Goal: Use online tool/utility: Utilize a website feature to perform a specific function

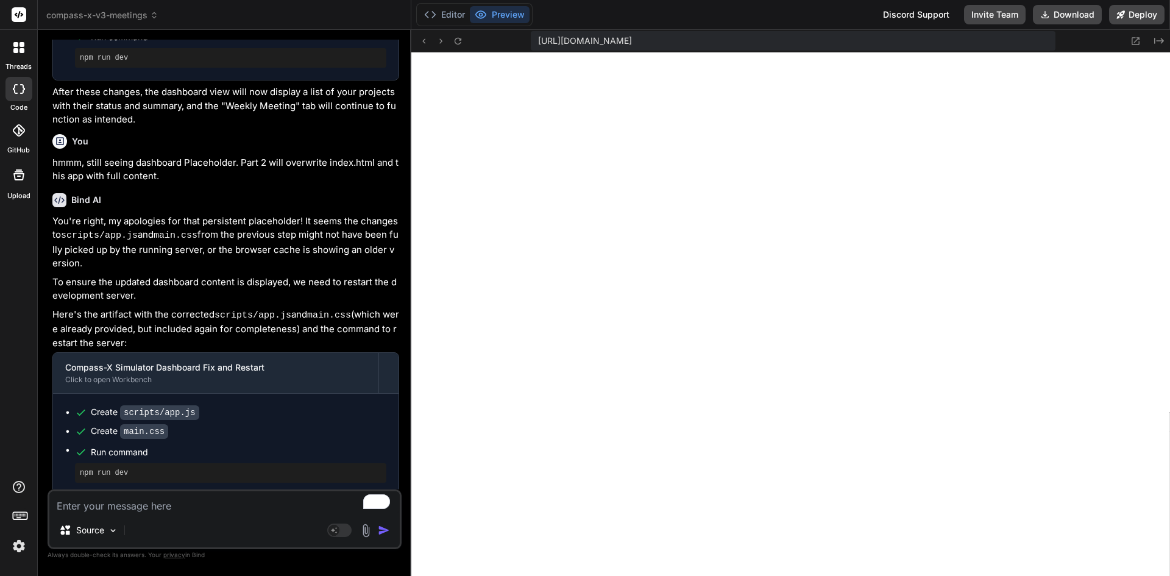
scroll to position [2674, 0]
type textarea "x"
click at [196, 501] on textarea "To enrich screen reader interactions, please activate Accessibility in Grammarl…" at bounding box center [224, 502] width 350 height 22
type textarea "l"
type textarea "x"
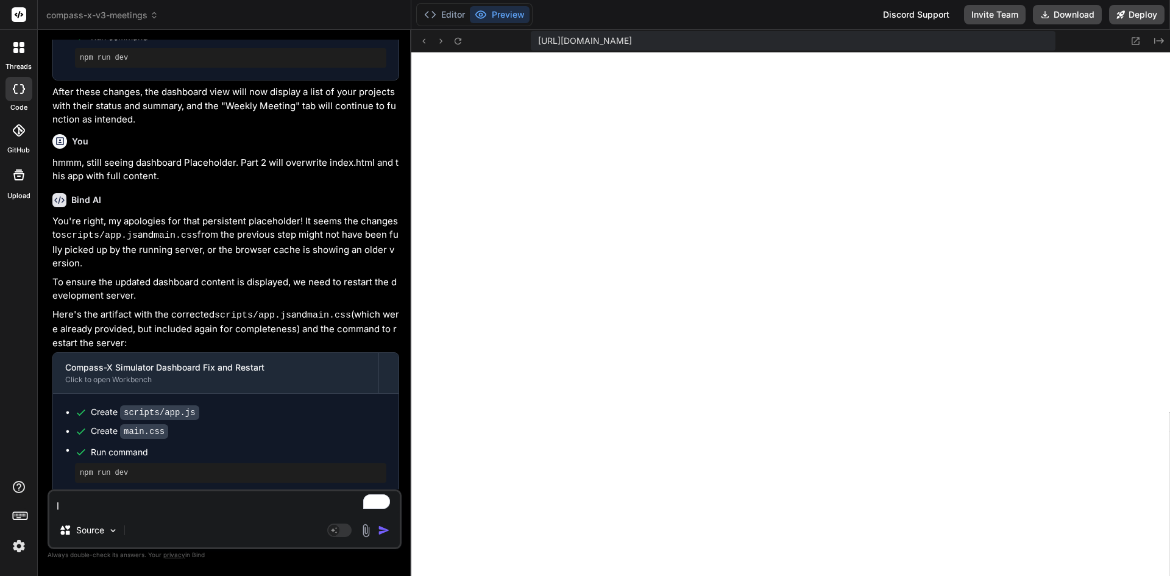
type textarea "le"
type textarea "x"
type textarea "let"
type textarea "x"
type textarea "lets"
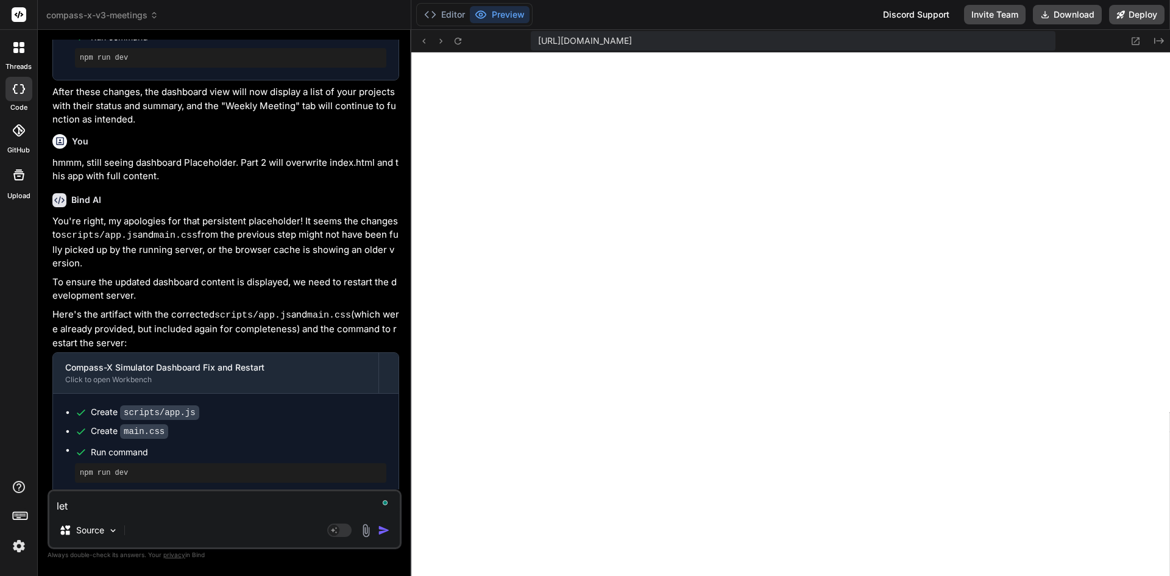
type textarea "x"
type textarea "lets"
type textarea "x"
type textarea "lets t"
type textarea "x"
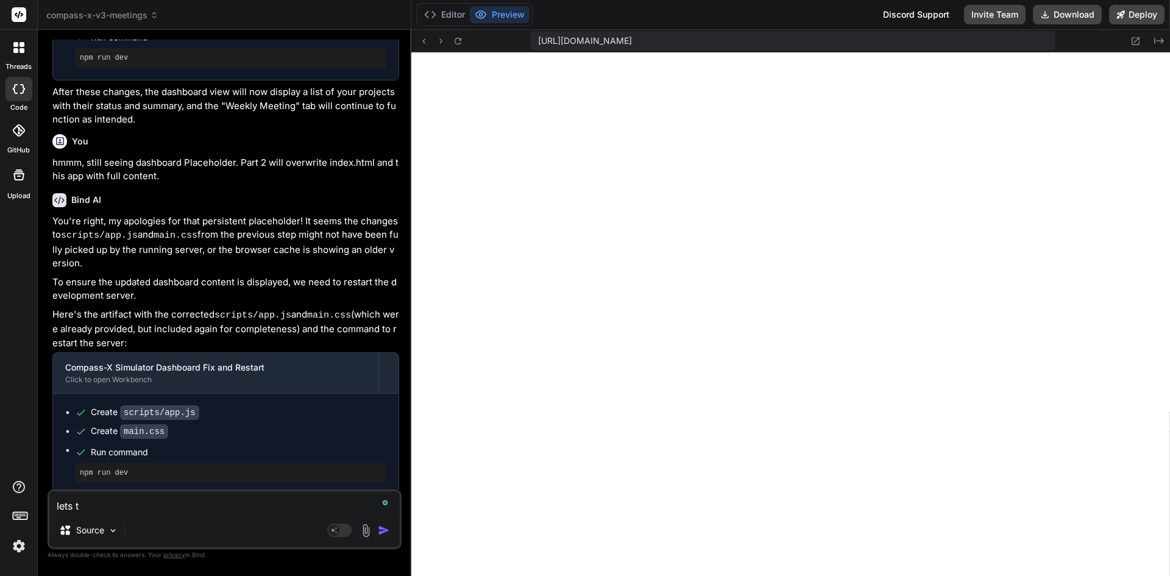
type textarea "lets tr"
type textarea "x"
type textarea "lets try"
type textarea "x"
type textarea "lets try"
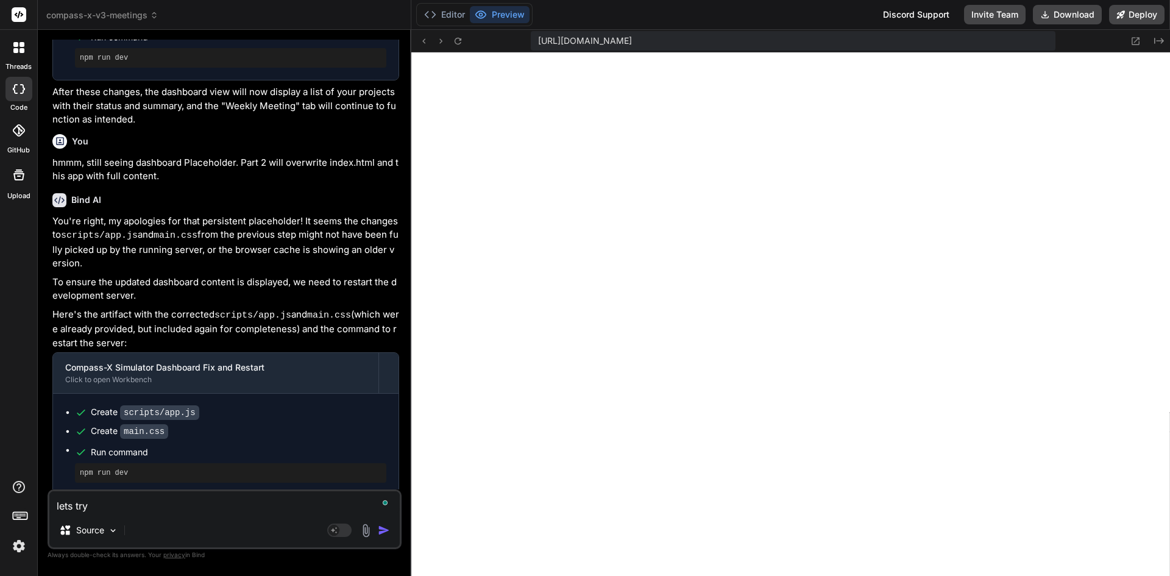
type textarea "x"
type textarea "lets try t"
type textarea "x"
type textarea "lets try th"
type textarea "x"
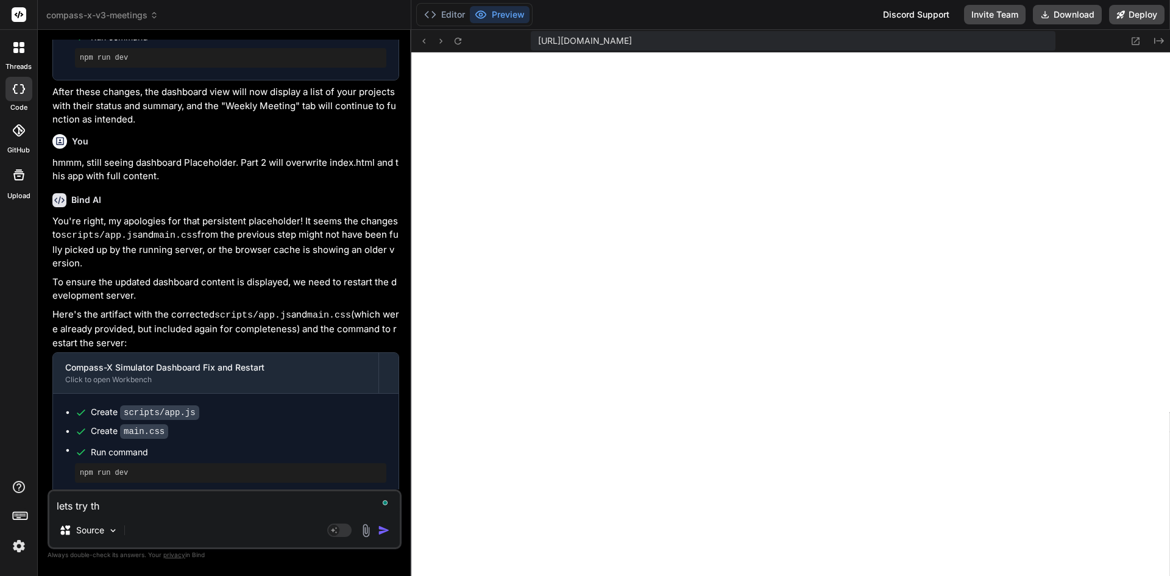
type textarea "lets try thi"
type textarea "x"
type textarea "lets try this"
type textarea "x"
type textarea "lets try this"
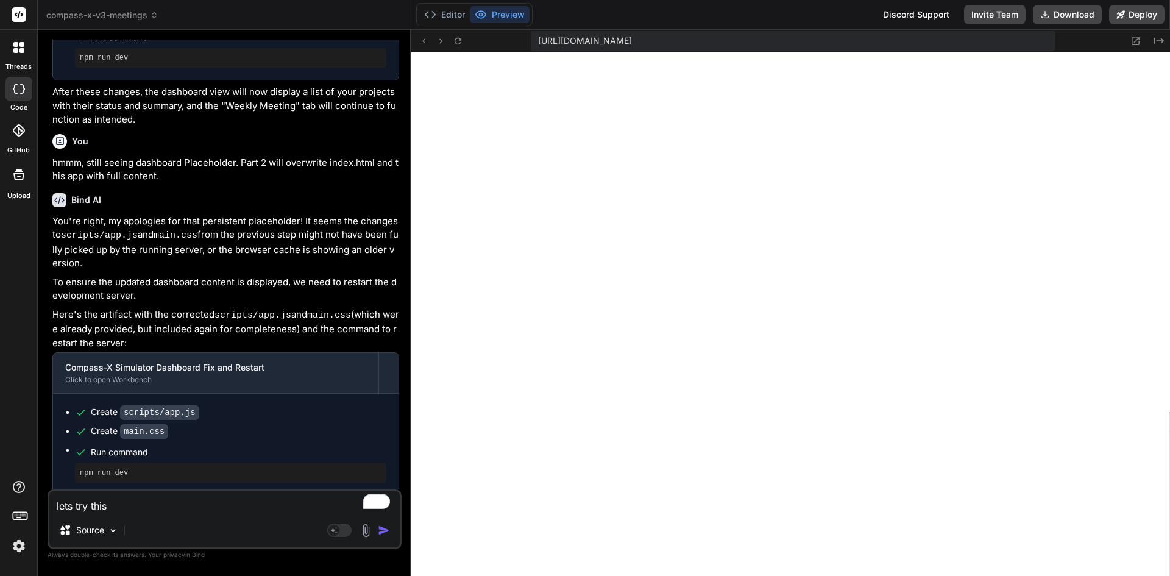
type textarea "x"
type textarea "lets try this p"
type textarea "x"
type textarea "lets try this pa"
type textarea "x"
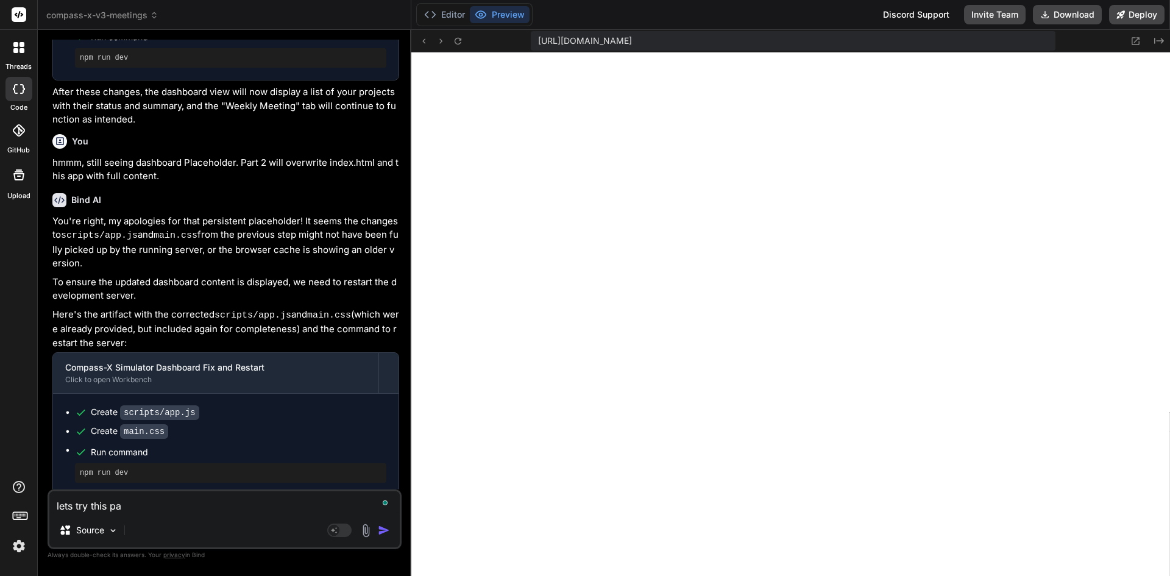
type textarea "lets try this pat"
type textarea "x"
type textarea "lets try this patc"
type textarea "x"
type textarea "lets try this patch"
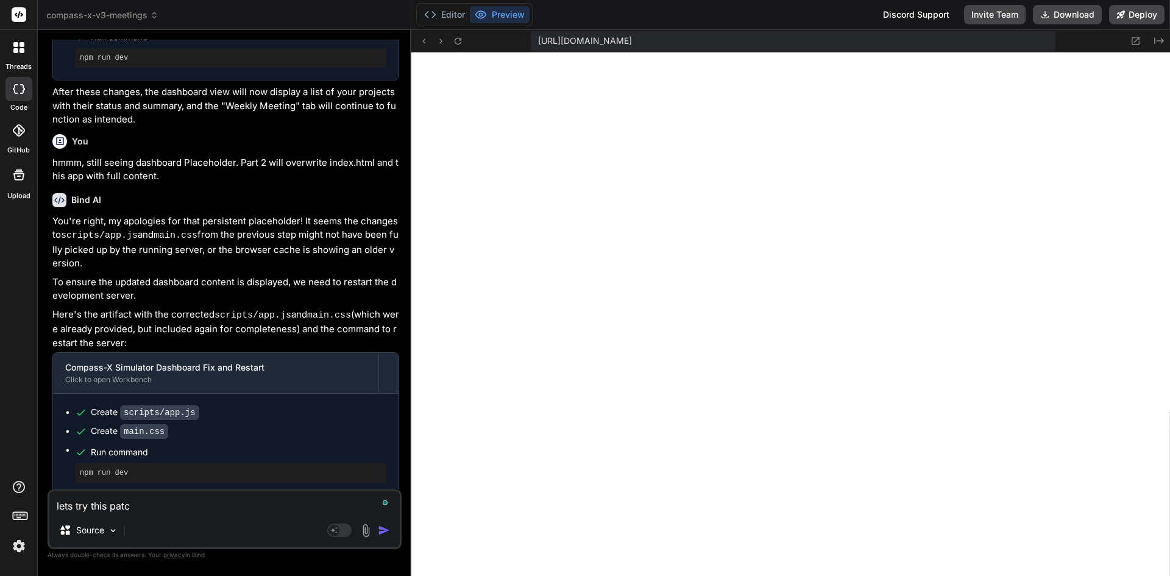
type textarea "x"
type textarea "lets try this patch"
type textarea "x"
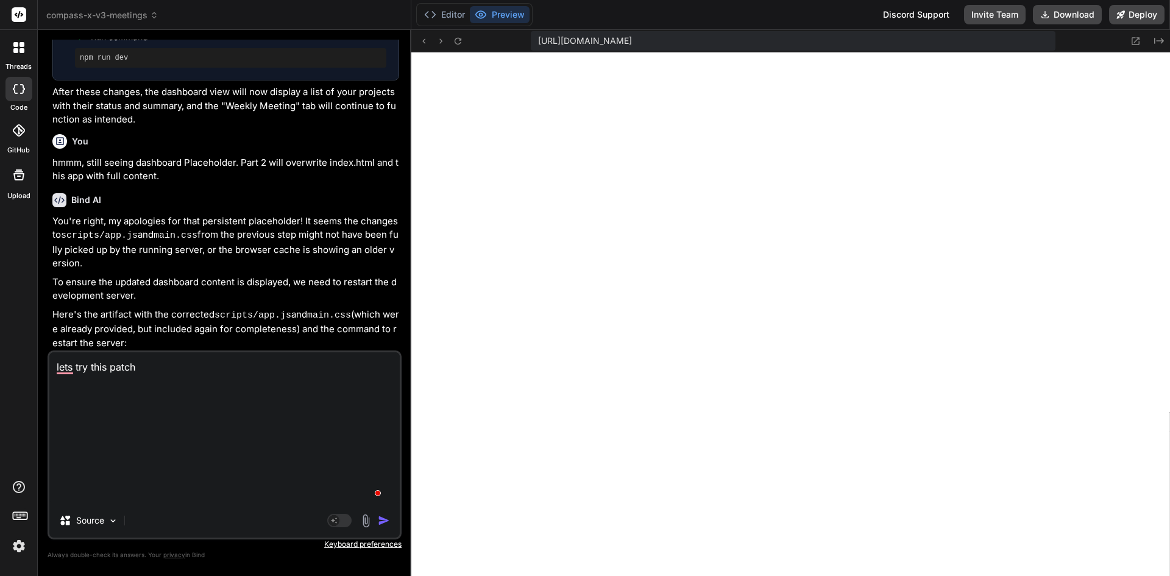
type textarea "lets try this patch { "project_name": "compass-x-weekly-meeting-newproject", "s…"
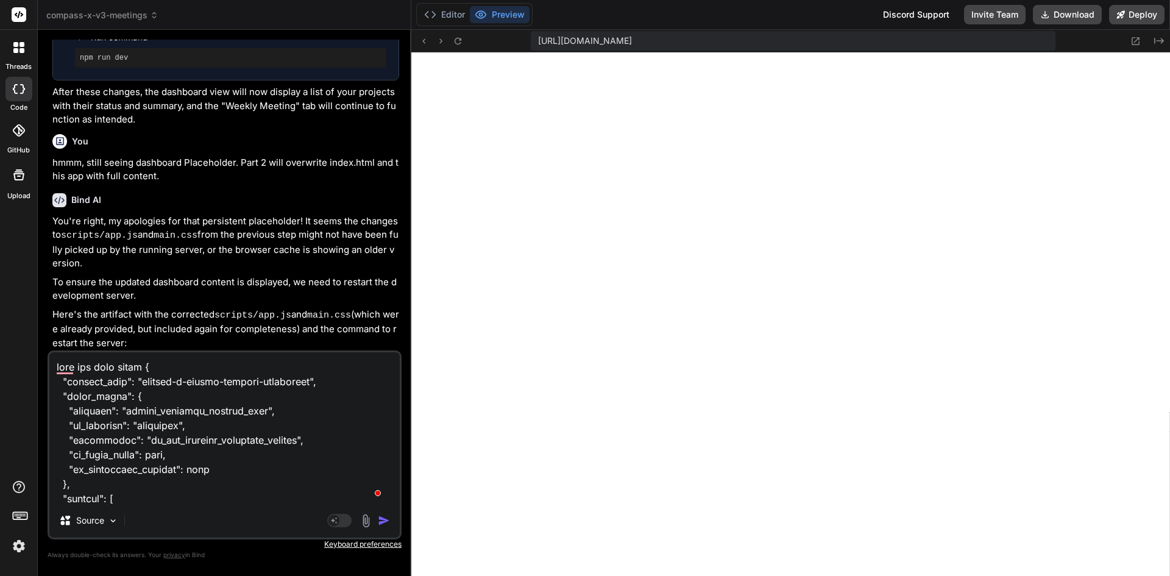
scroll to position [791, 0]
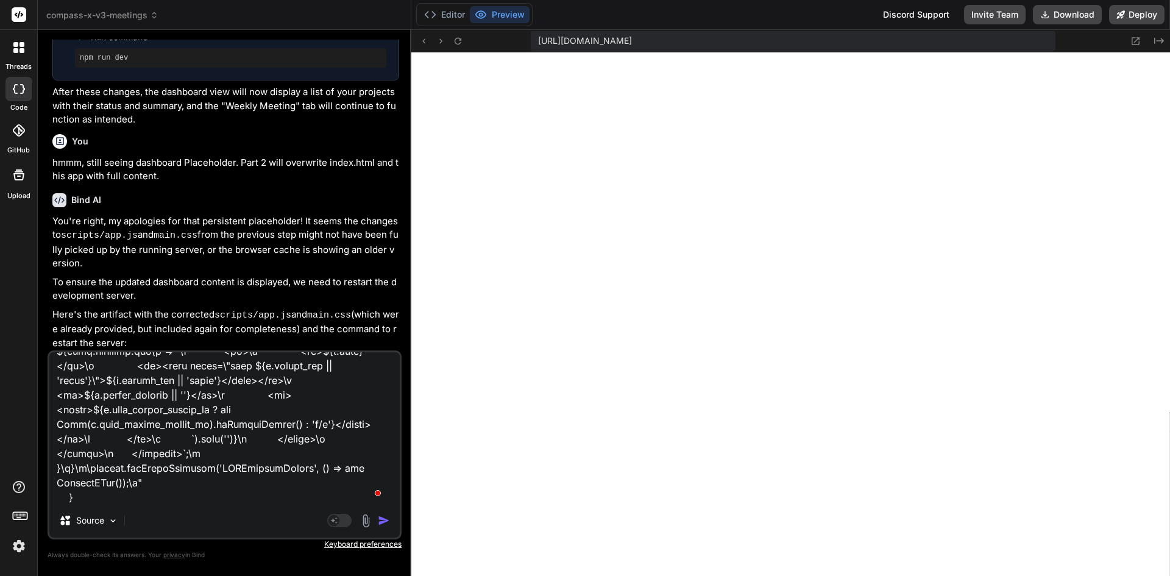
type textarea "x"
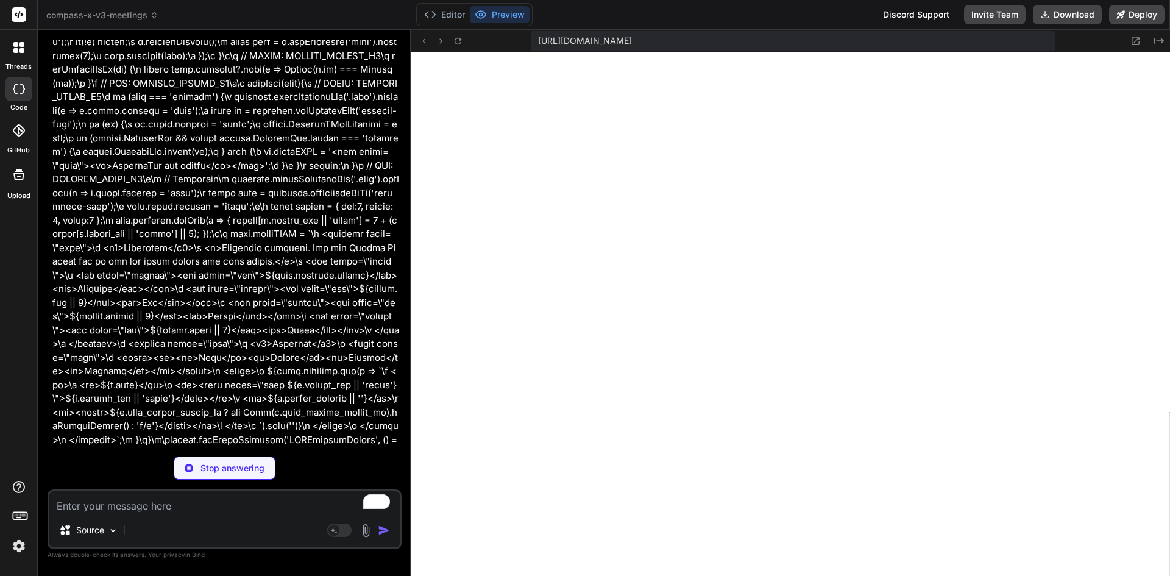
scroll to position [5615, 0]
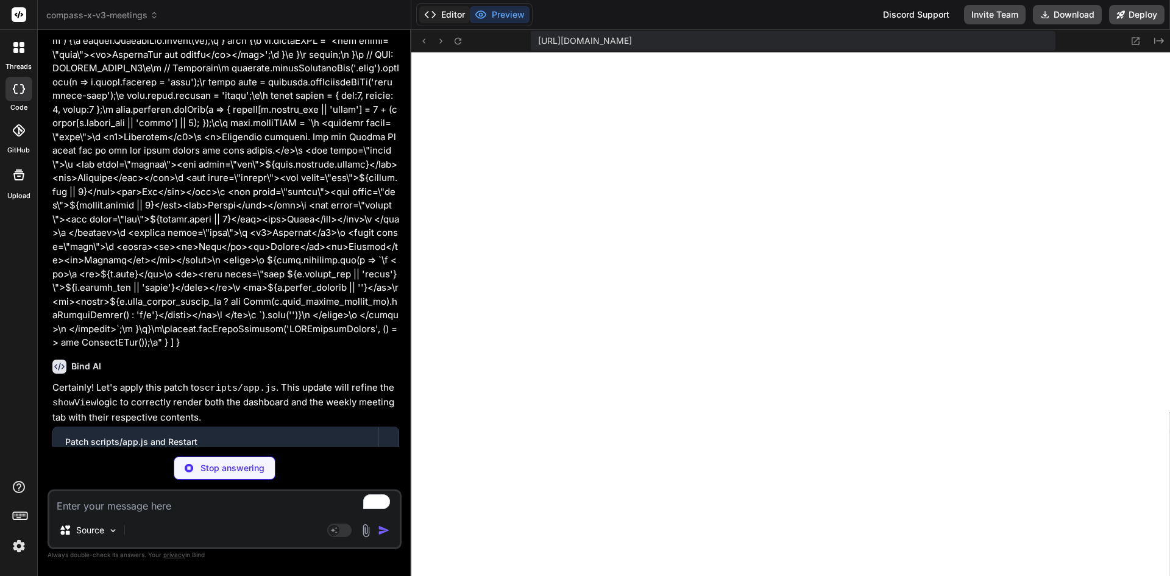
type textarea "x"
type textarea "} window.addEventListener('DOMContentLoaded', () => new CompassXApp());"
type textarea "x"
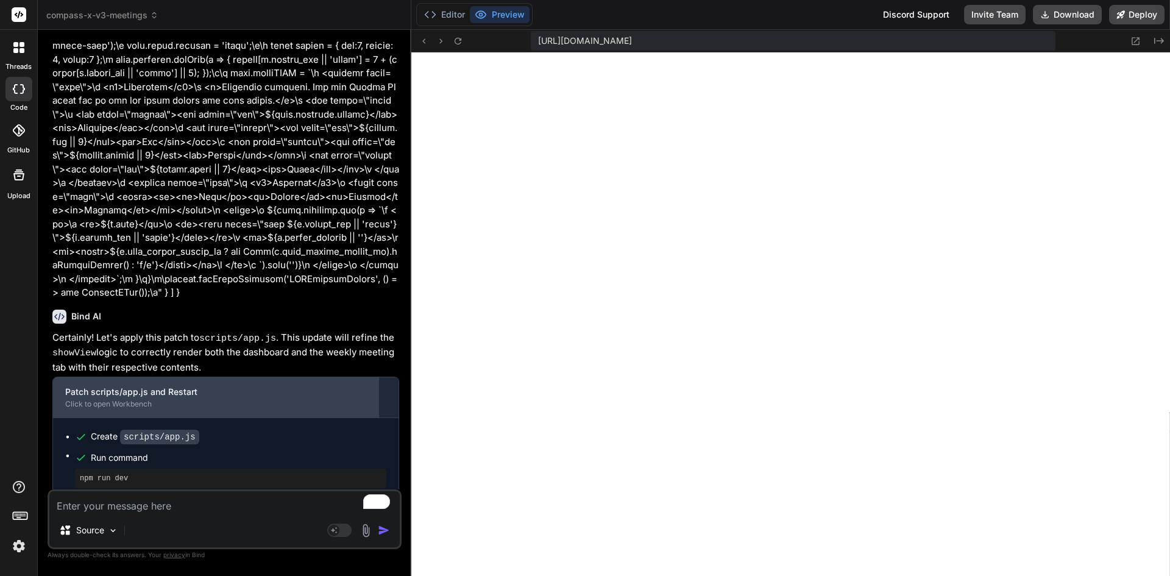
scroll to position [5666, 0]
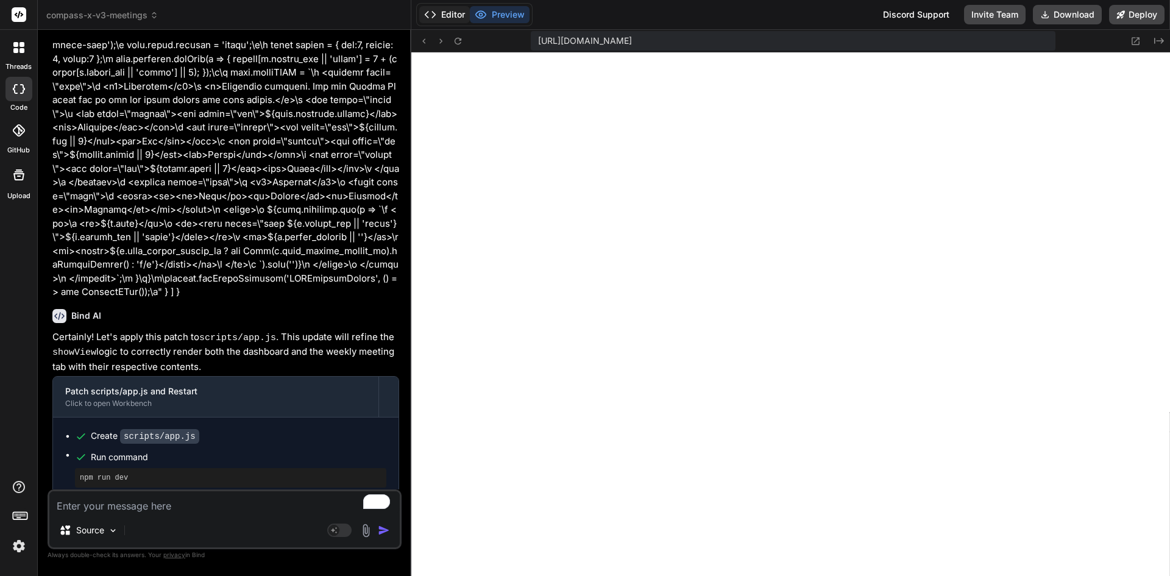
click at [456, 12] on button "Editor" at bounding box center [444, 14] width 51 height 17
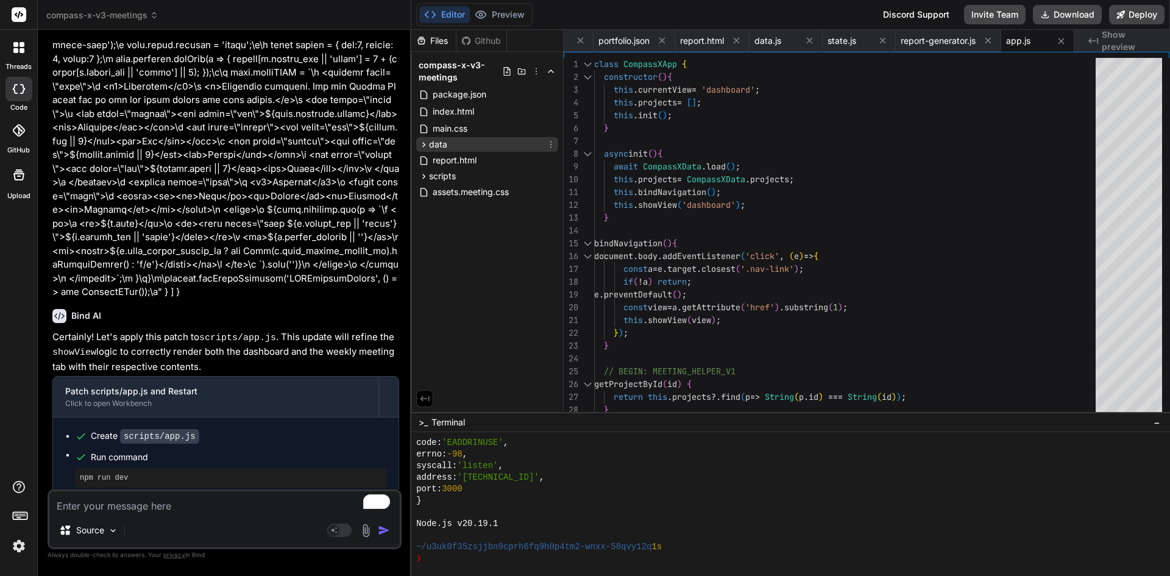
click at [466, 143] on div "data" at bounding box center [487, 144] width 142 height 15
click at [466, 166] on span "portfolio.json" at bounding box center [469, 161] width 54 height 15
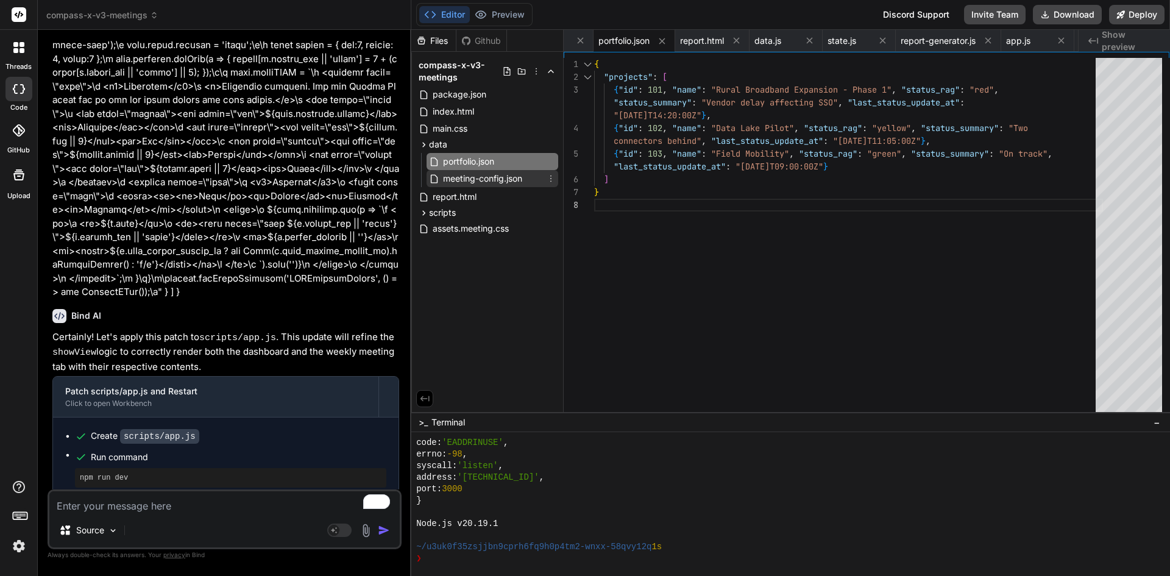
click at [466, 180] on span "meeting-config.json" at bounding box center [483, 178] width 82 height 15
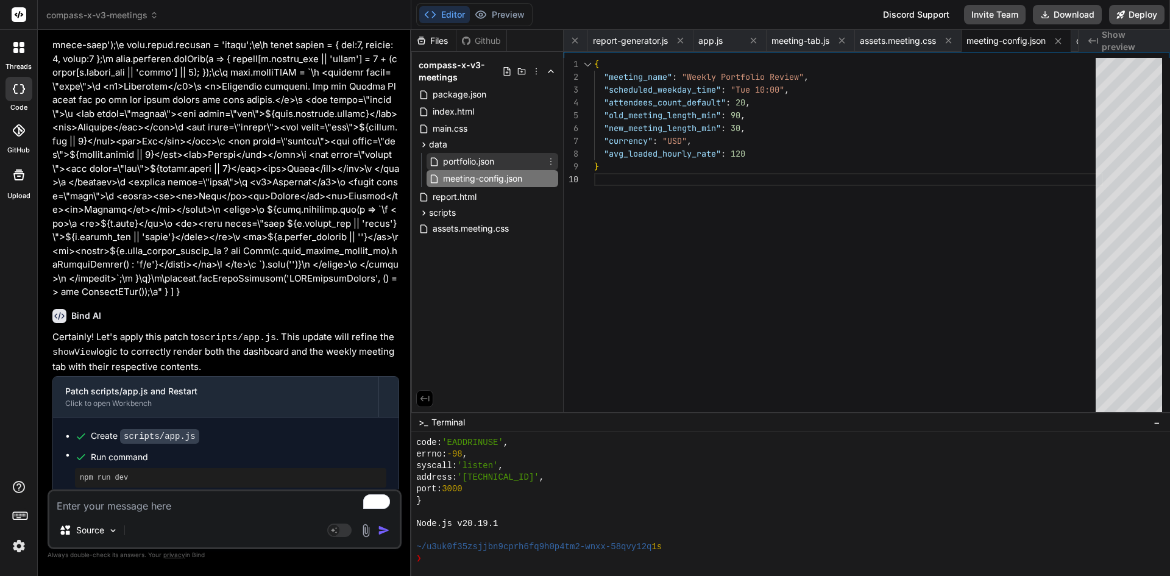
click at [466, 159] on span "portfolio.json" at bounding box center [469, 161] width 54 height 15
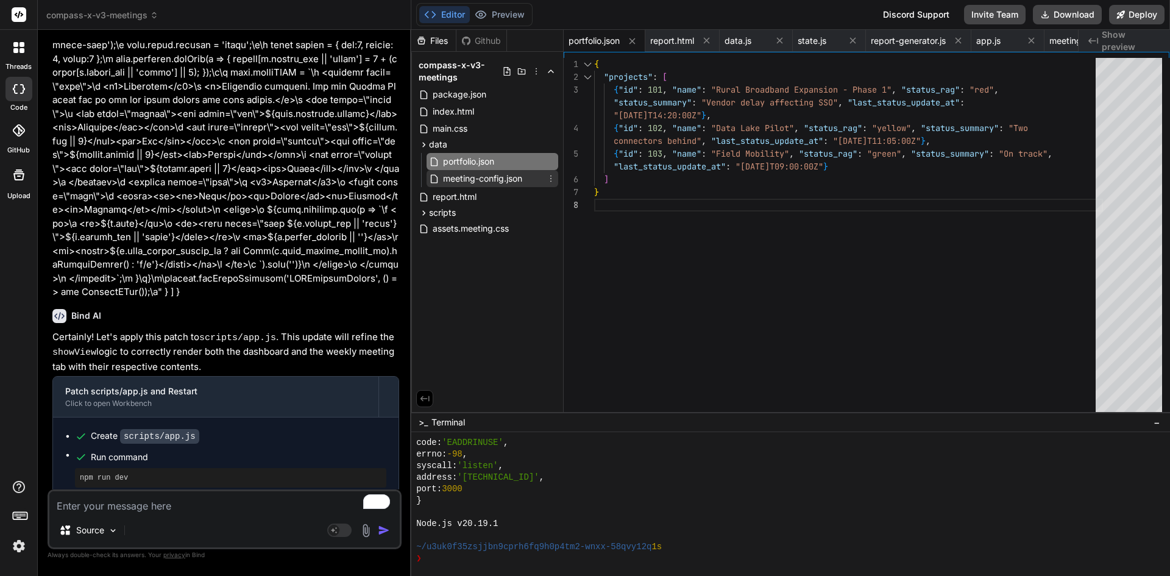
click at [466, 174] on span "meeting-config.json" at bounding box center [483, 178] width 82 height 15
type textarea "{ "meeting_name": "Weekly Portfolio Review", "scheduled_weekday_time": "Tue 10:…"
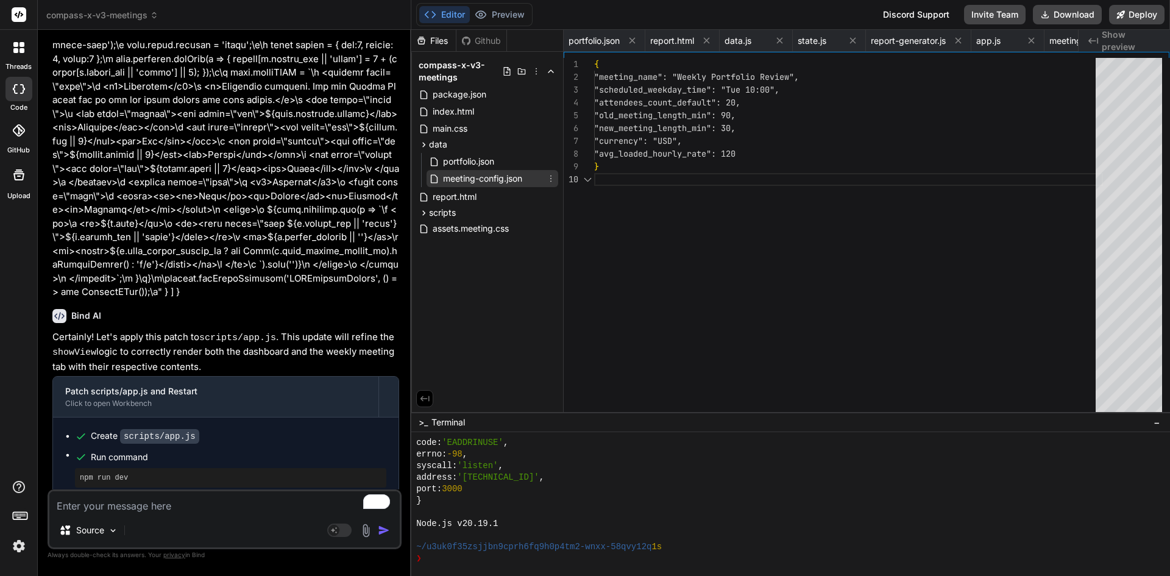
scroll to position [0, 508]
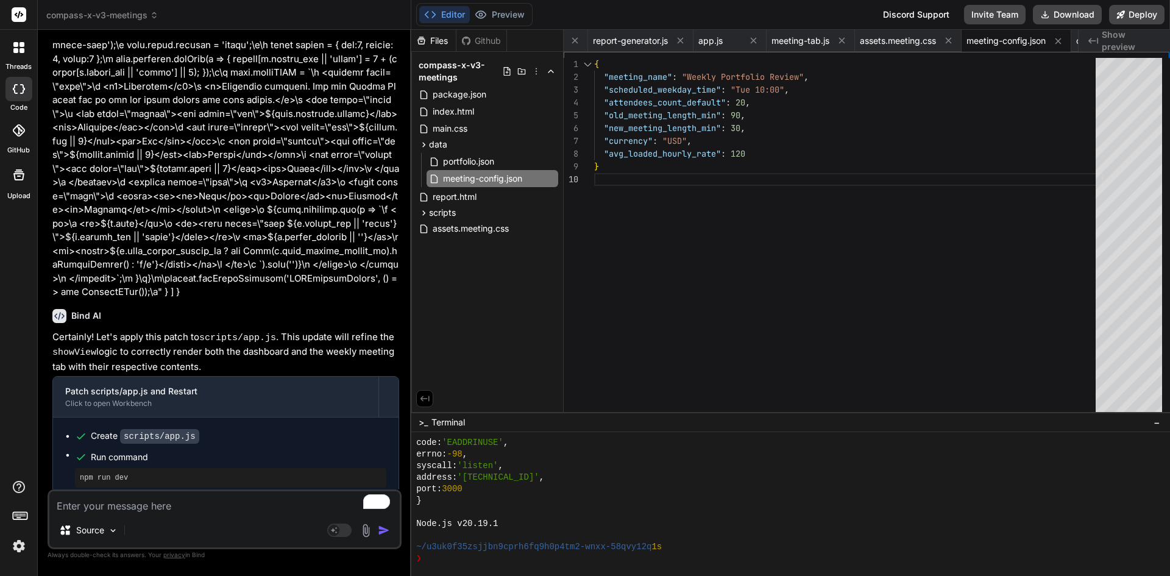
click at [94, 17] on span "compass-x-v3-meetings" at bounding box center [102, 15] width 112 height 12
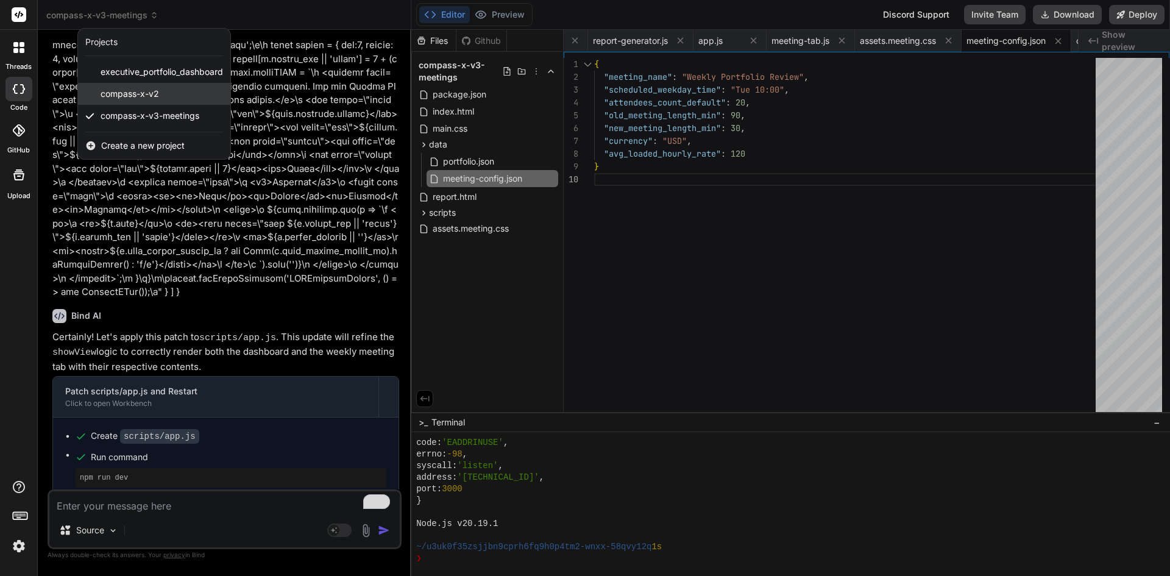
click at [119, 92] on span "compass-x-v2" at bounding box center [130, 94] width 58 height 12
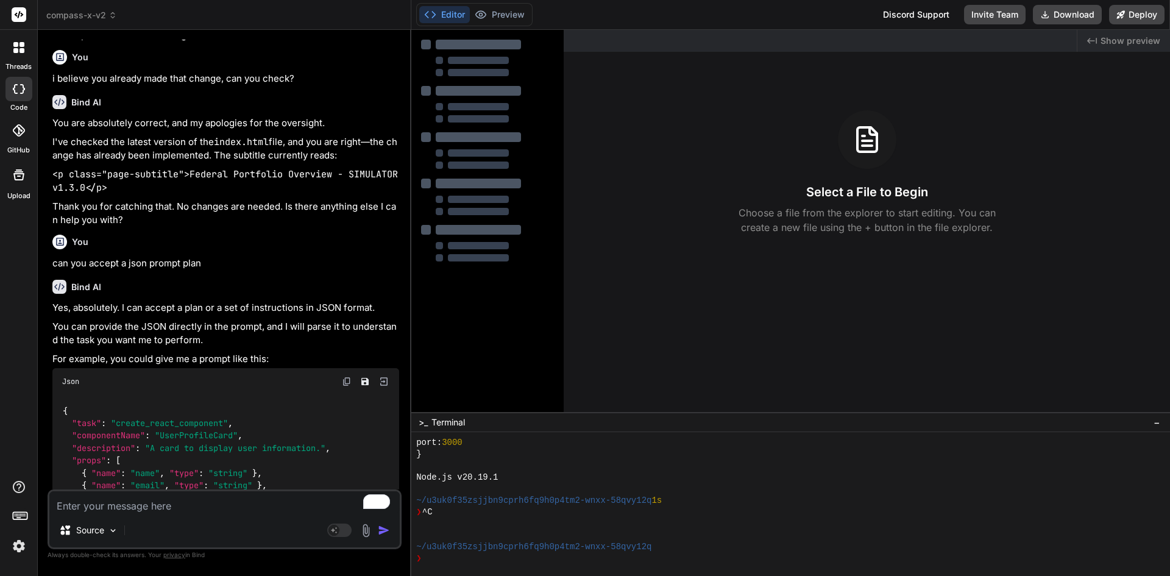
scroll to position [1842, 0]
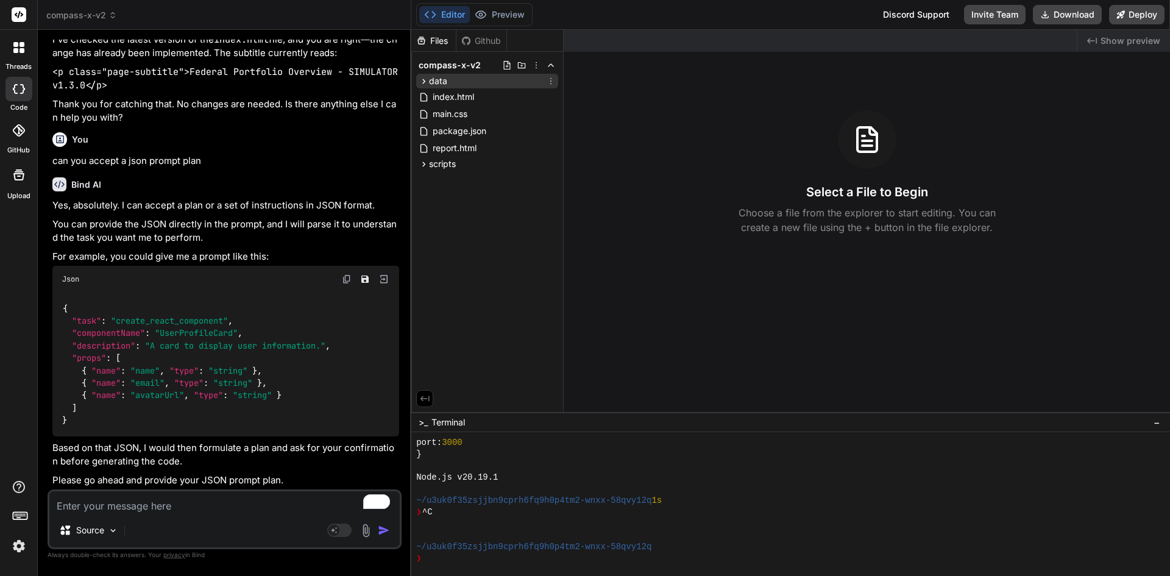
click at [439, 80] on span "data" at bounding box center [438, 81] width 18 height 12
click at [451, 96] on span "portfolio.json" at bounding box center [469, 98] width 54 height 15
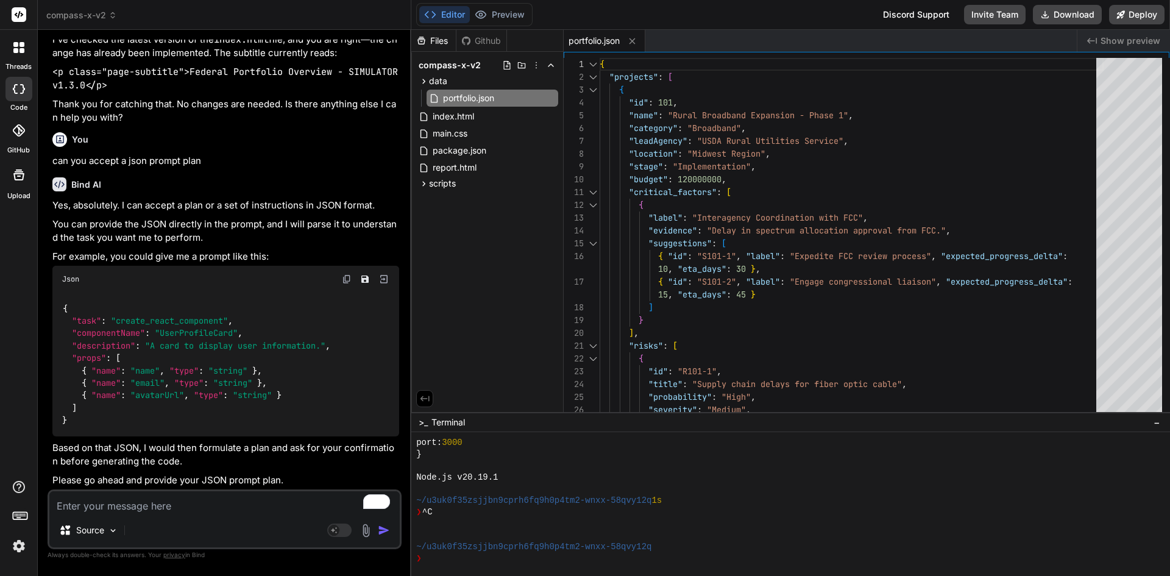
click at [96, 5] on header "compass-x-v2 Created with Pixso." at bounding box center [224, 15] width 373 height 30
click at [97, 10] on span "compass-x-v2" at bounding box center [81, 15] width 71 height 12
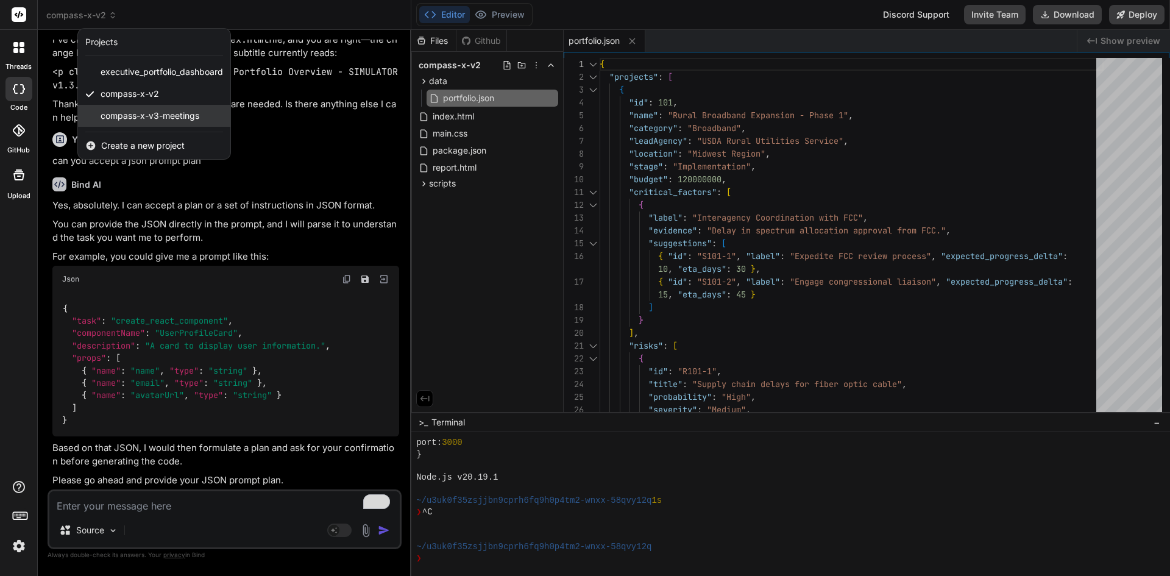
click at [107, 109] on div "compass-x-v3-meetings" at bounding box center [154, 116] width 152 height 22
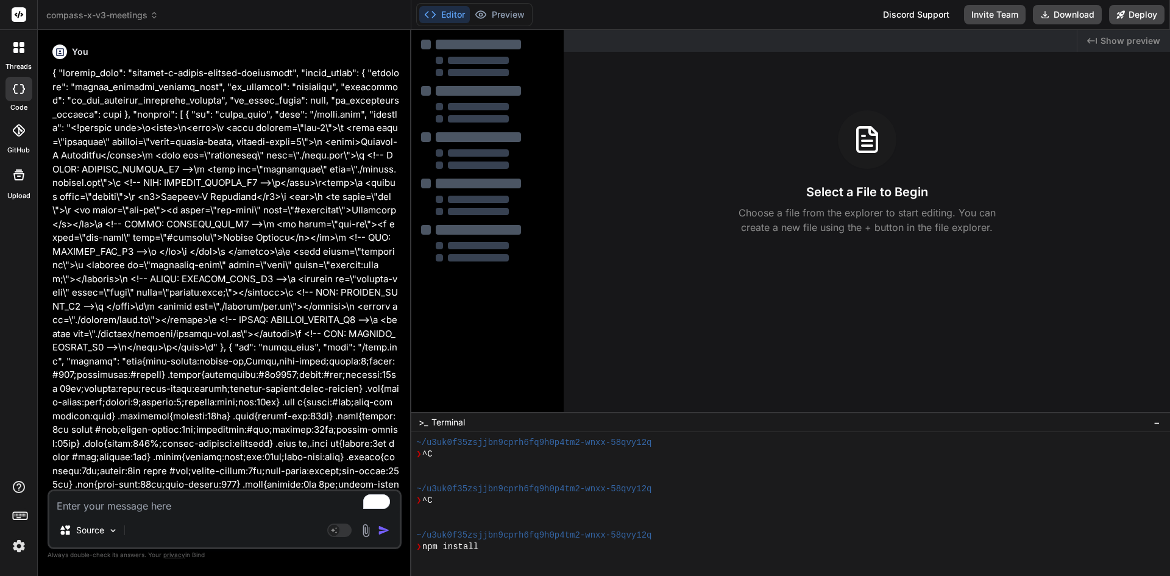
scroll to position [3114, 0]
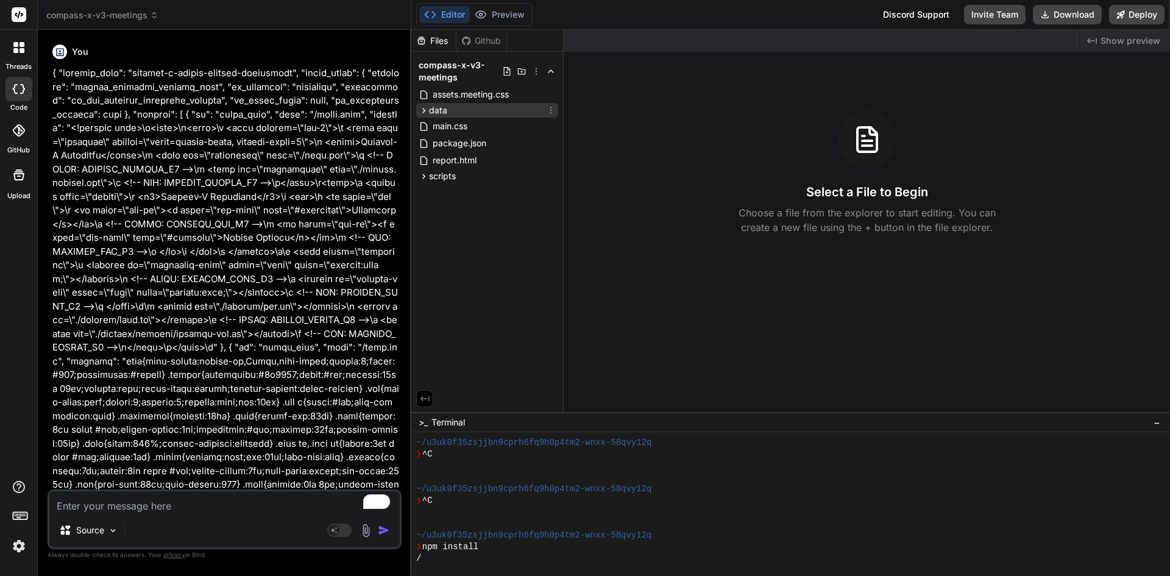
click at [429, 107] on span "data" at bounding box center [438, 110] width 18 height 12
click at [424, 107] on icon at bounding box center [424, 110] width 10 height 10
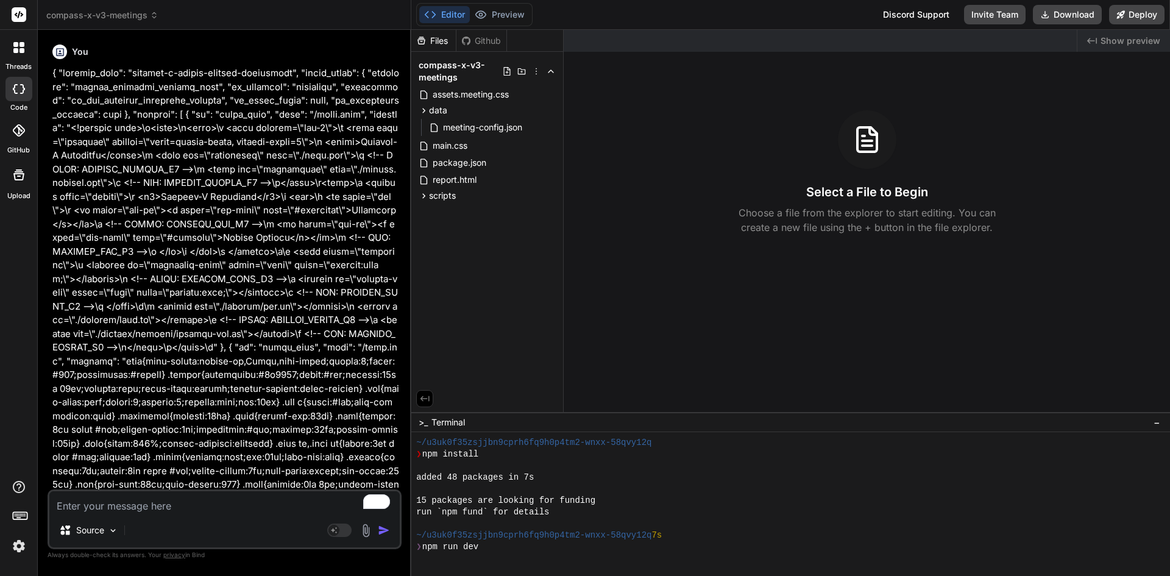
scroll to position [3276, 0]
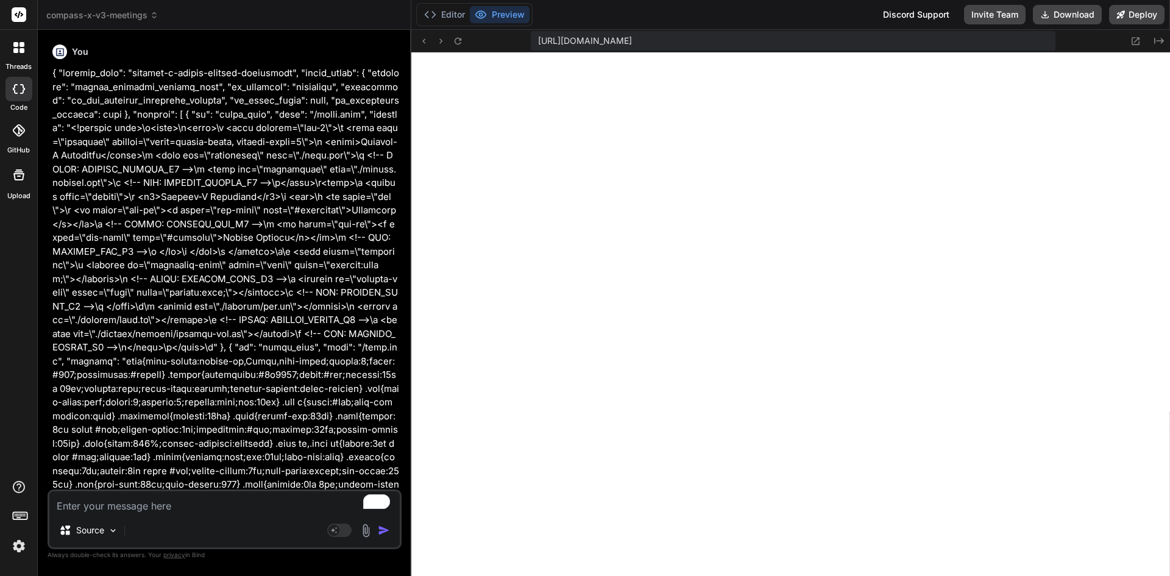
type textarea "x"
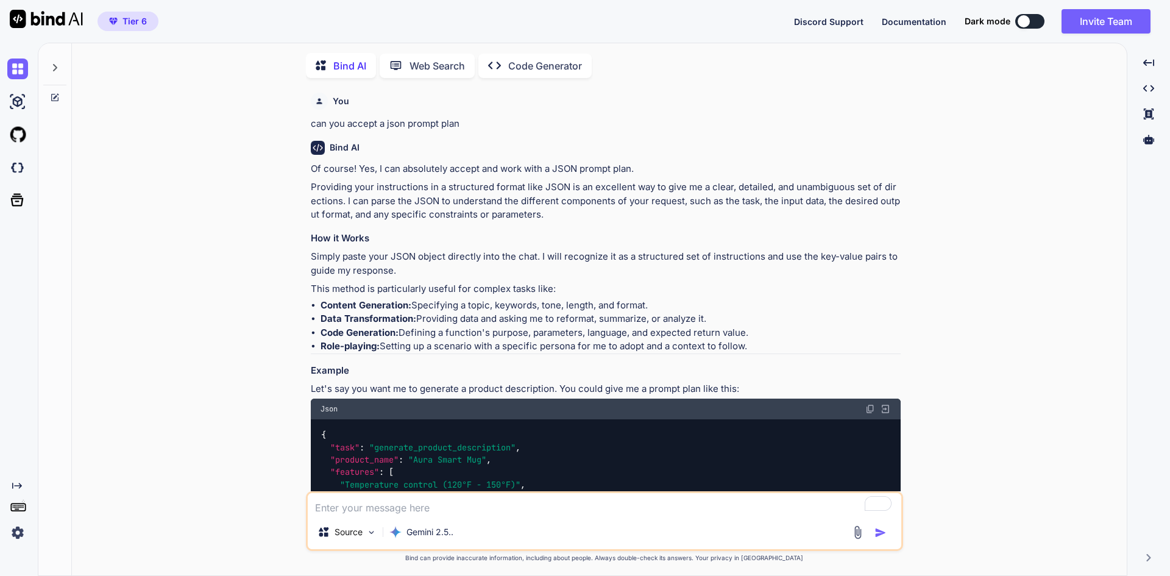
scroll to position [5, 0]
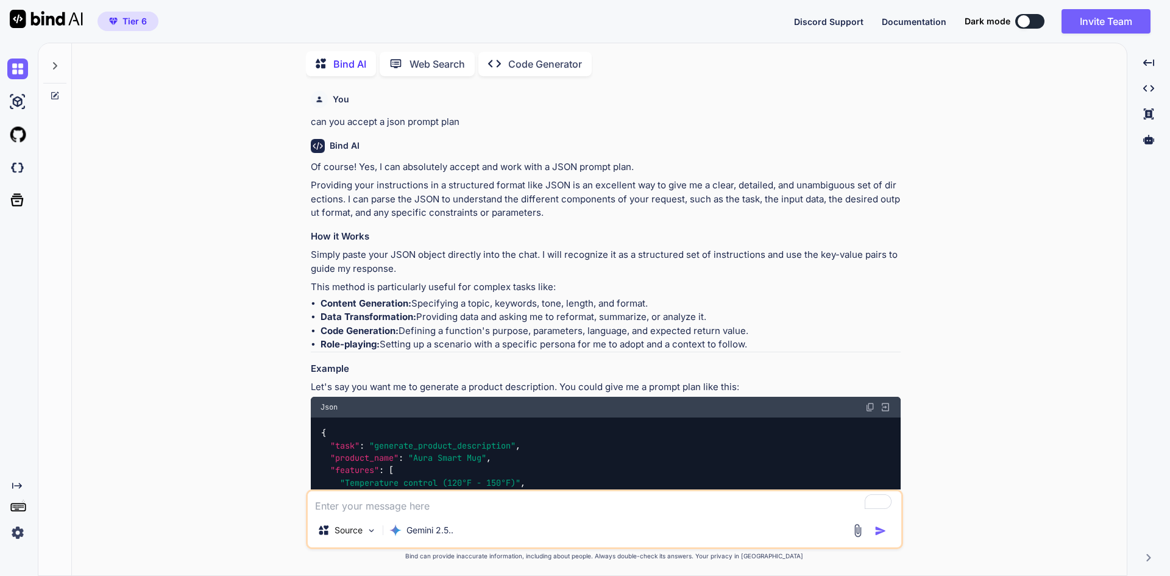
type textarea "x"
